Goal: Transaction & Acquisition: Book appointment/travel/reservation

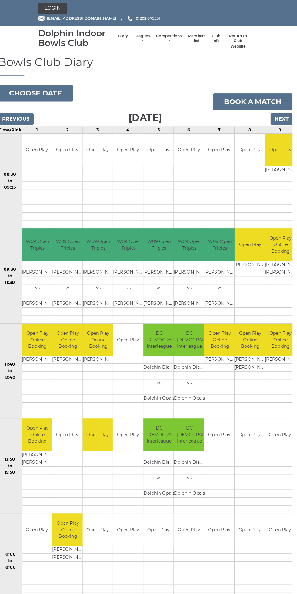
scroll to position [0, 4]
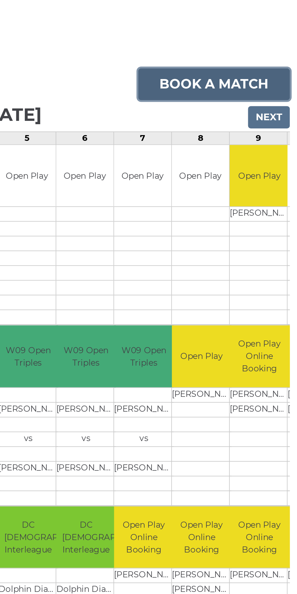
click at [259, 101] on link "Book a match" at bounding box center [253, 101] width 78 height 16
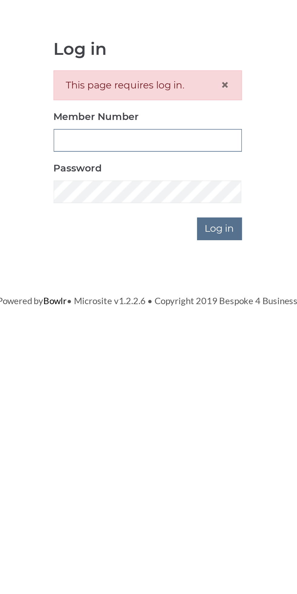
click at [167, 136] on input "Member Number" at bounding box center [148, 135] width 95 height 12
type input "3199"
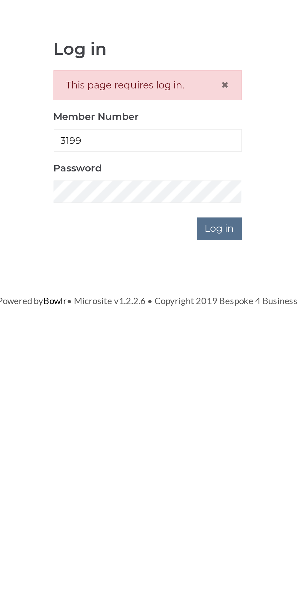
click at [174, 174] on input "Log in" at bounding box center [185, 180] width 23 height 12
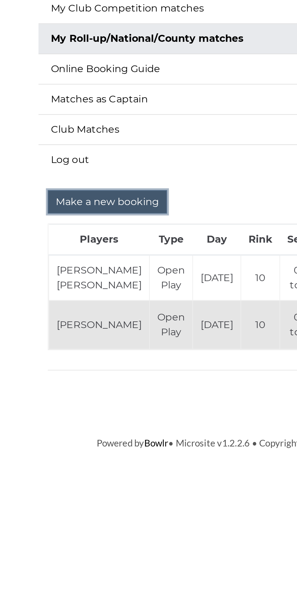
click at [85, 204] on input "Make a new booking" at bounding box center [77, 204] width 58 height 12
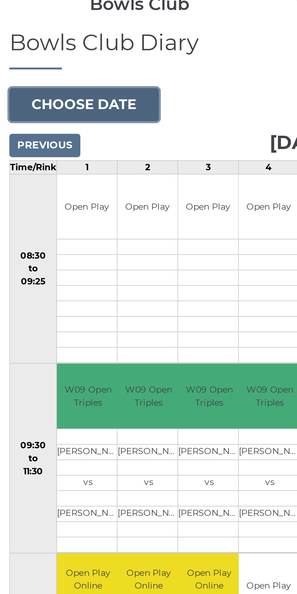
click at [58, 95] on button "Choose date" at bounding box center [41, 93] width 73 height 16
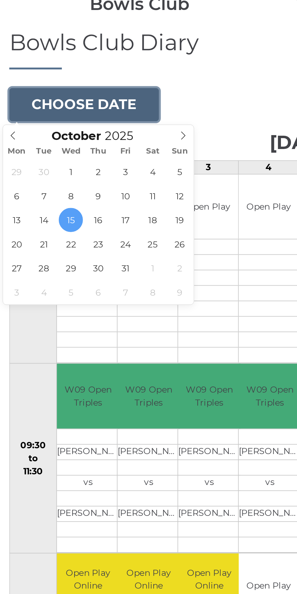
type input "[DATE]"
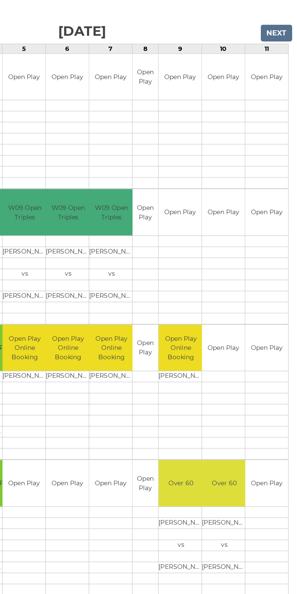
scroll to position [4, 0]
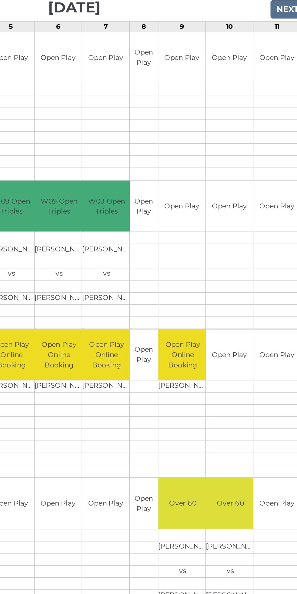
click at [0, 0] on div "Book slot" at bounding box center [0, 0] width 0 height 0
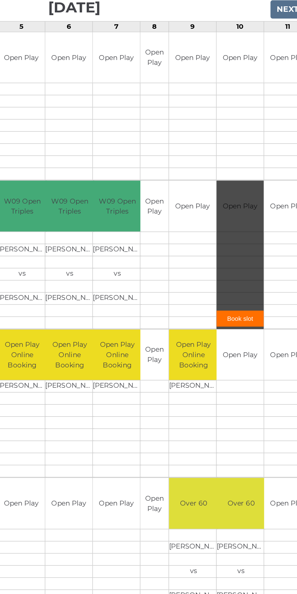
scroll to position [0, 44]
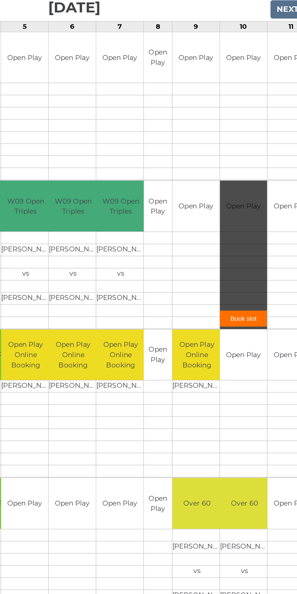
click at [256, 300] on link "Book slot" at bounding box center [253, 302] width 29 height 10
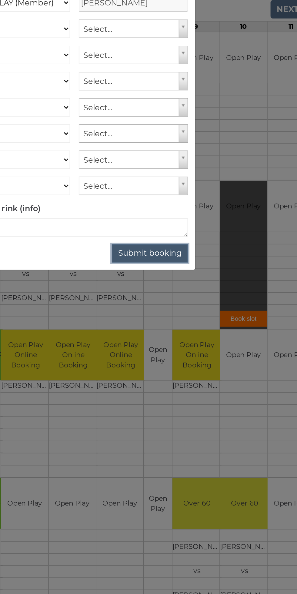
click at [200, 259] on button "Submit booking" at bounding box center [196, 262] width 48 height 12
click at [202, 256] on button "Submit booking" at bounding box center [196, 262] width 48 height 12
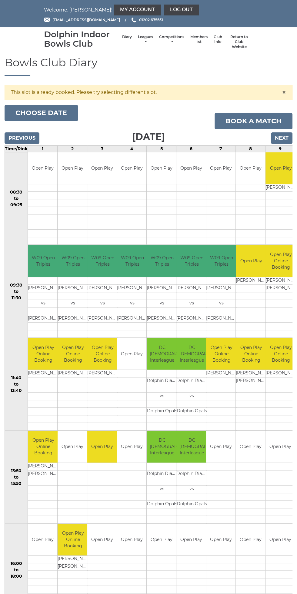
click at [153, 252] on td "W09 Open Triples" at bounding box center [162, 261] width 31 height 32
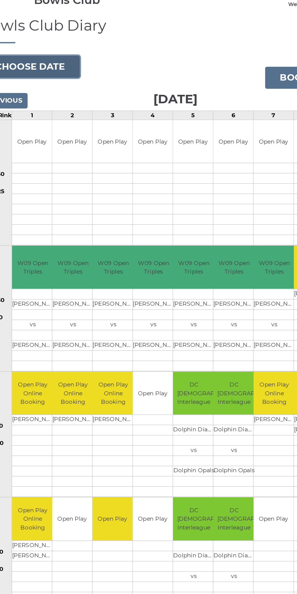
click at [64, 89] on button "Choose date" at bounding box center [41, 93] width 73 height 16
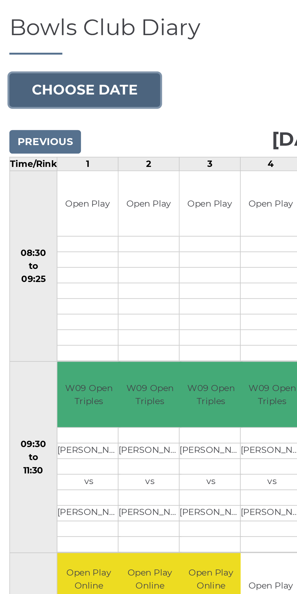
click at [48, 90] on button "Choose date" at bounding box center [41, 93] width 73 height 16
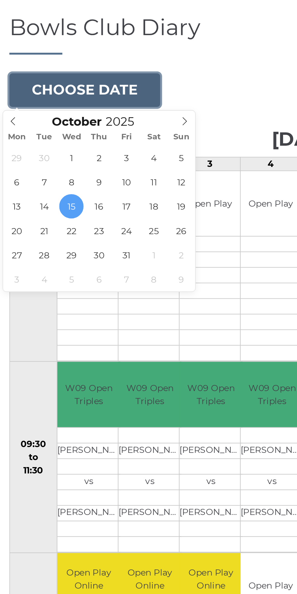
type input "[DATE]"
